Goal: Task Accomplishment & Management: Complete application form

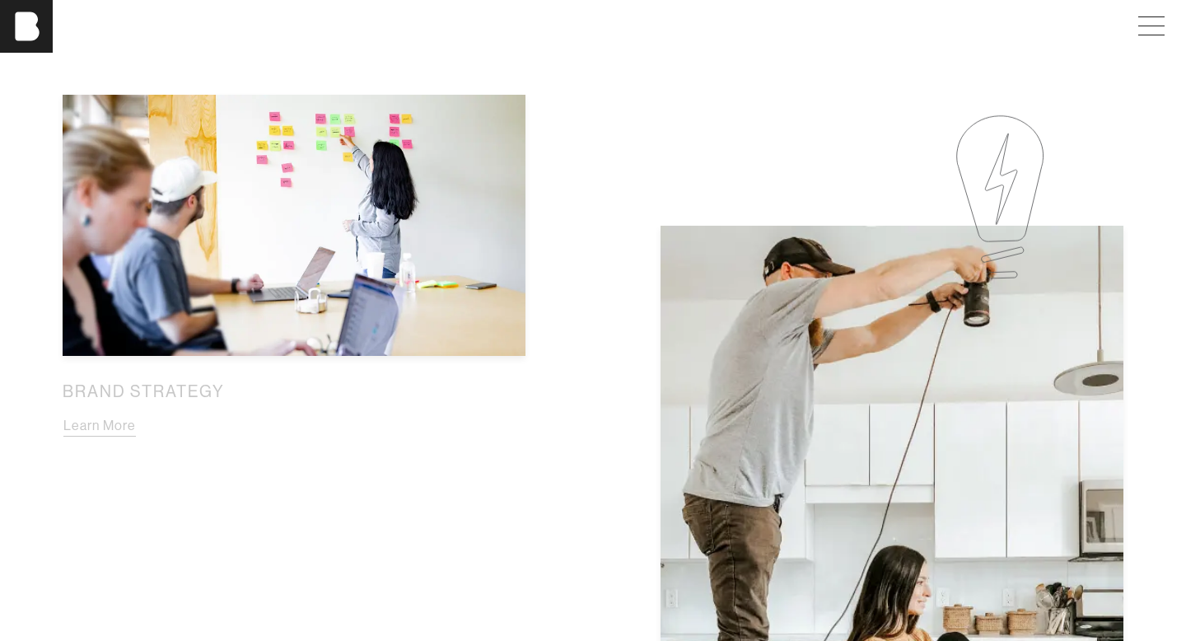
scroll to position [697, 0]
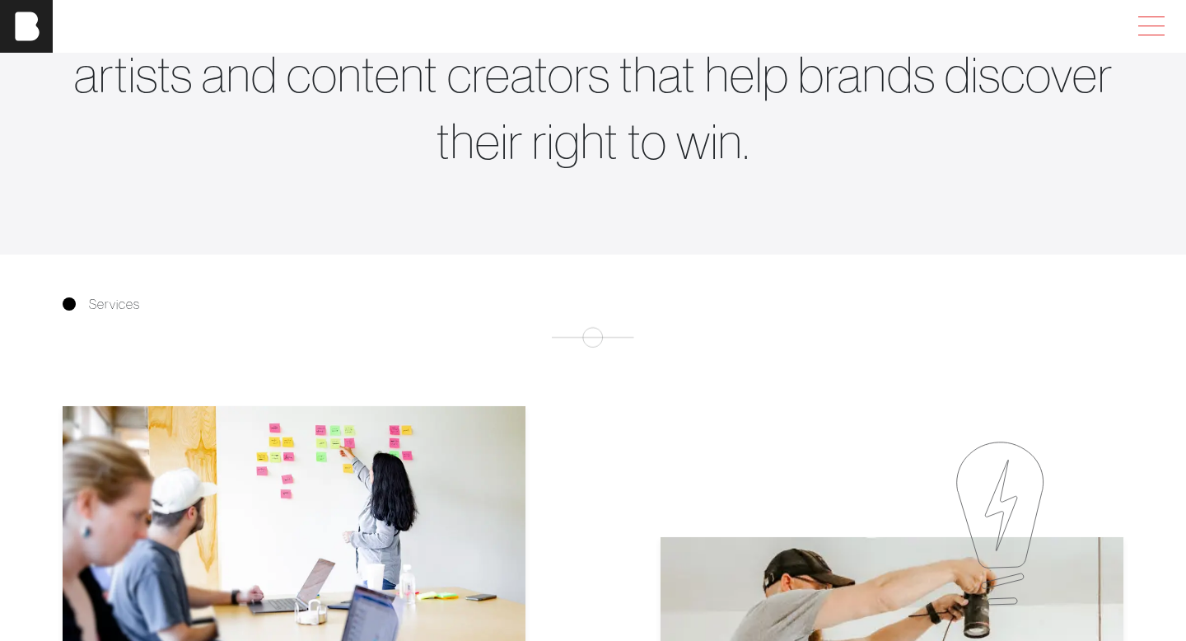
click at [1148, 33] on span at bounding box center [1148, 27] width 38 height 30
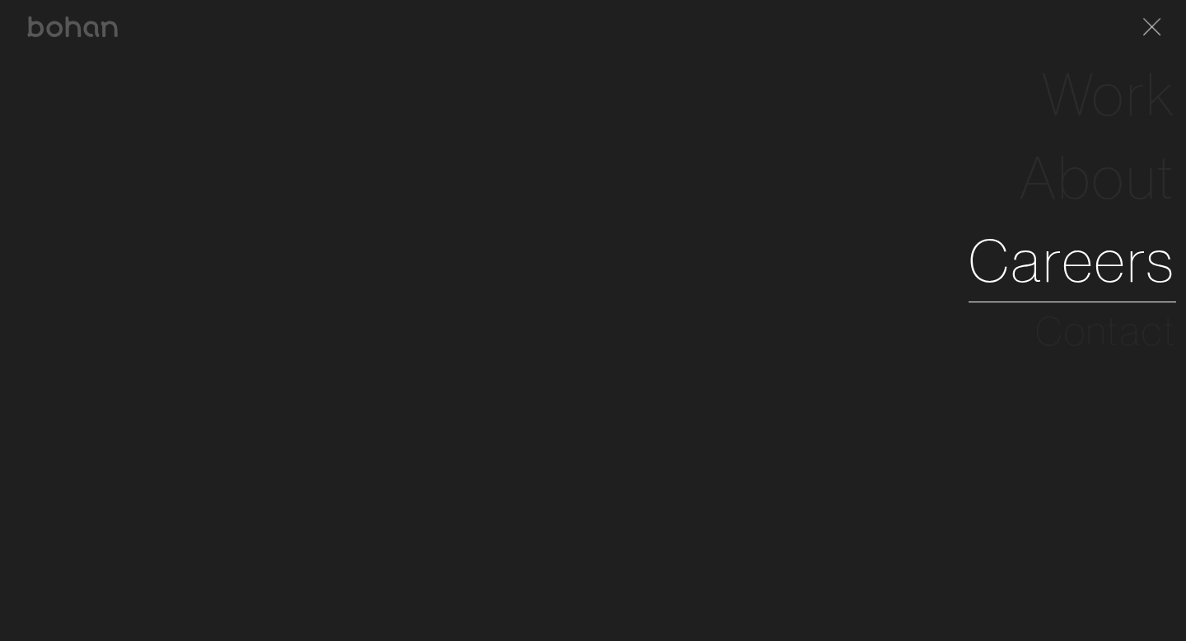
click at [1068, 266] on link "Careers" at bounding box center [1072, 260] width 208 height 83
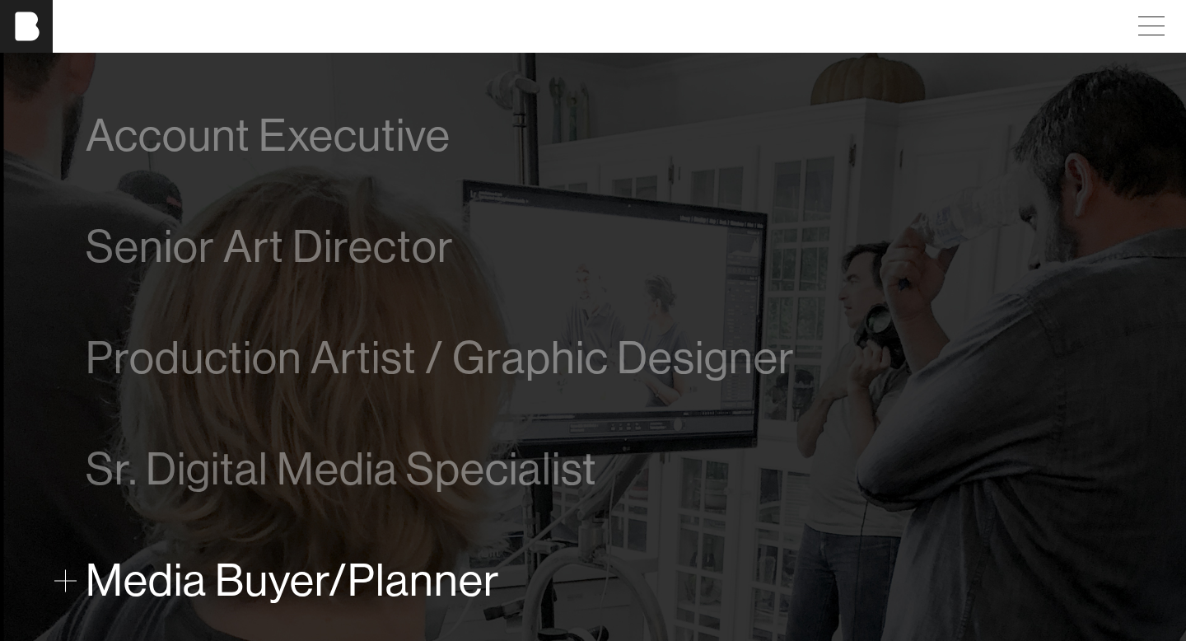
scroll to position [927, 0]
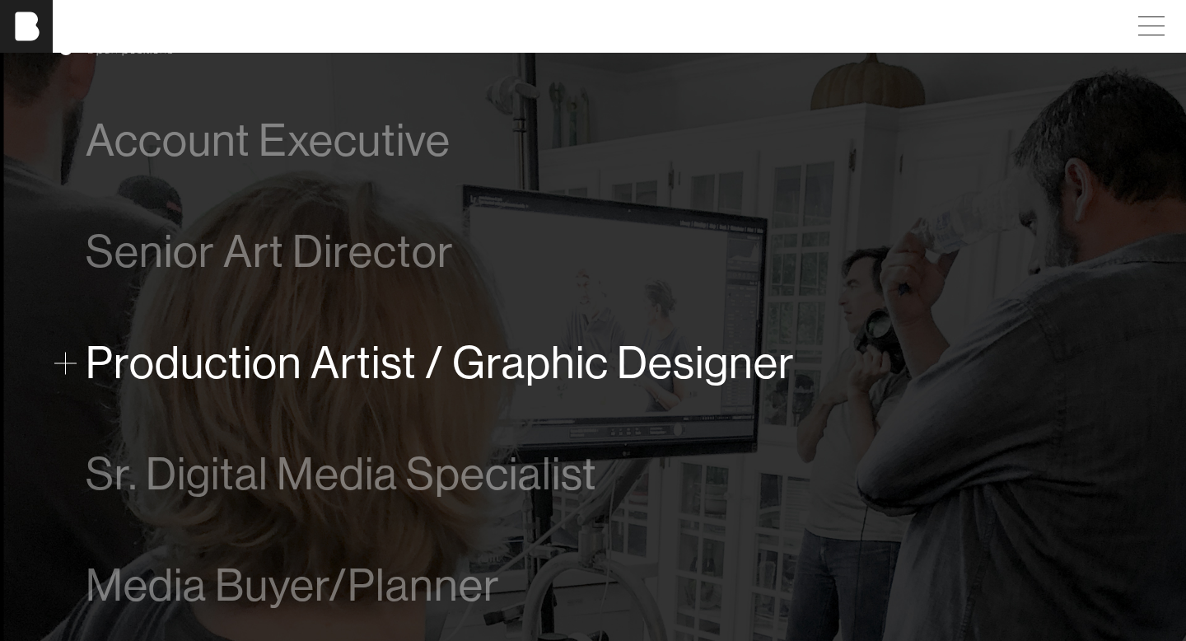
click at [326, 367] on span "Production Artist / Graphic Designer" at bounding box center [440, 363] width 709 height 50
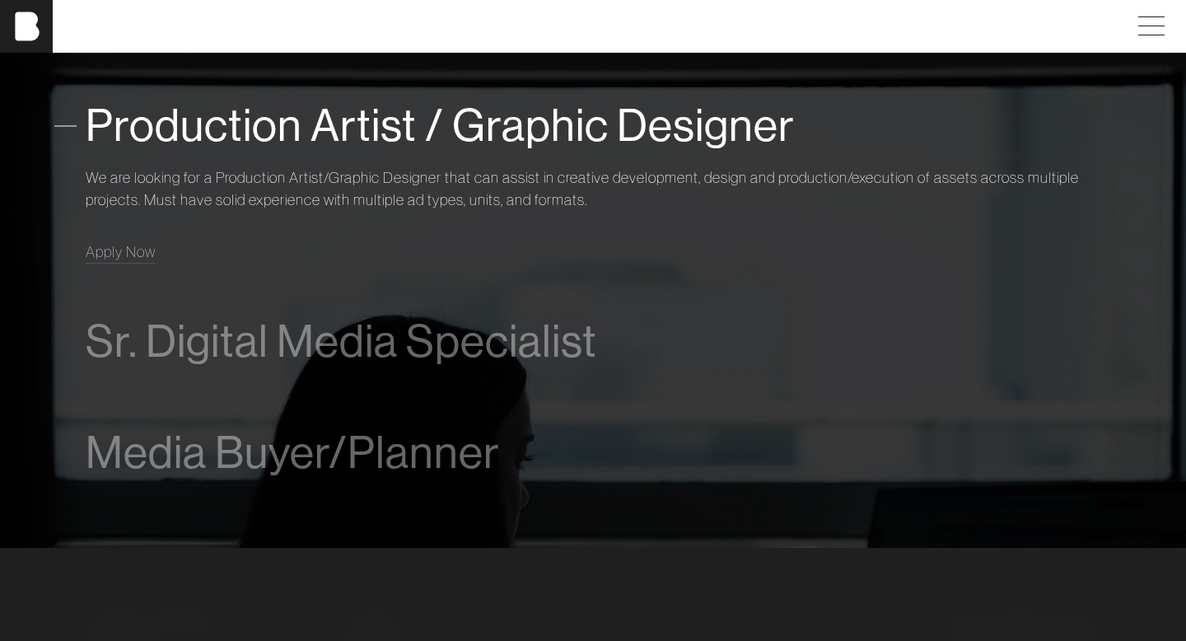
scroll to position [1171, 0]
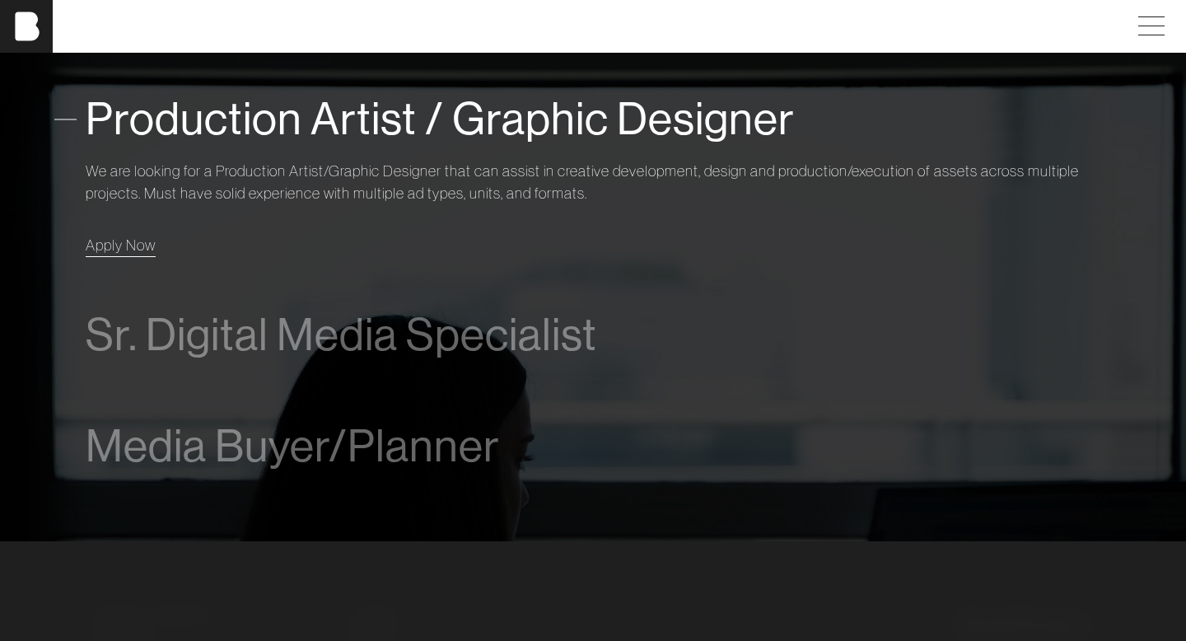
click at [132, 240] on span "Apply Now" at bounding box center [121, 245] width 70 height 19
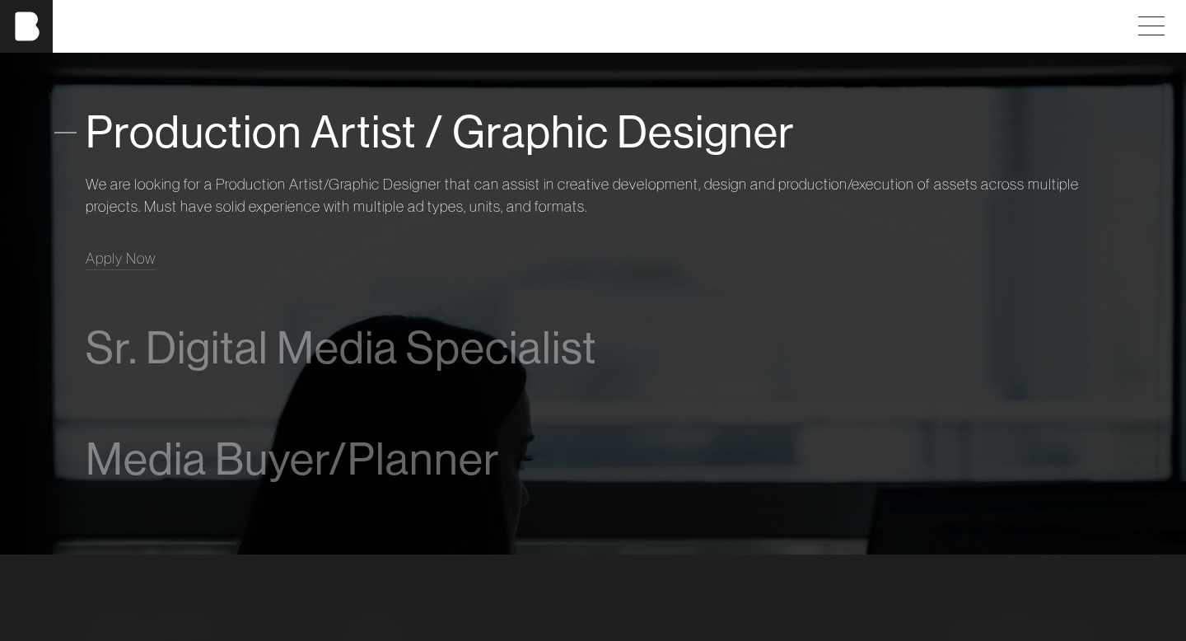
scroll to position [1339, 0]
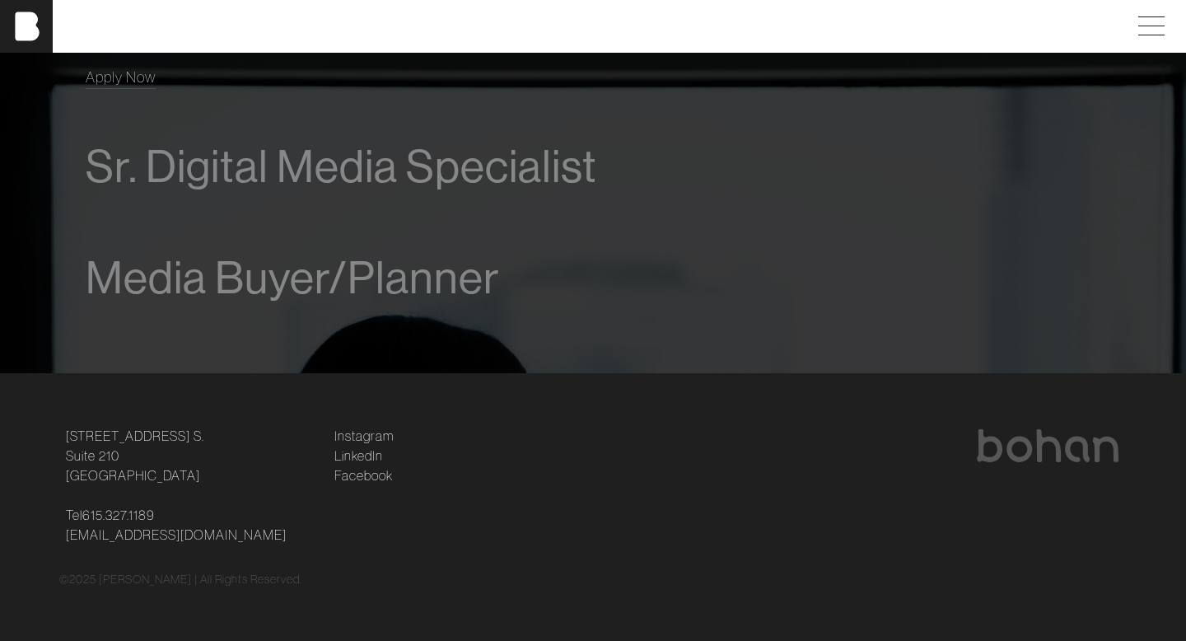
click at [226, 537] on p "Tel [PHONE_NUMBER] [EMAIL_ADDRESS][DOMAIN_NAME]" at bounding box center [190, 525] width 249 height 40
copy div "[EMAIL_ADDRESS][DOMAIN_NAME]"
